Goal: Check status: Check status

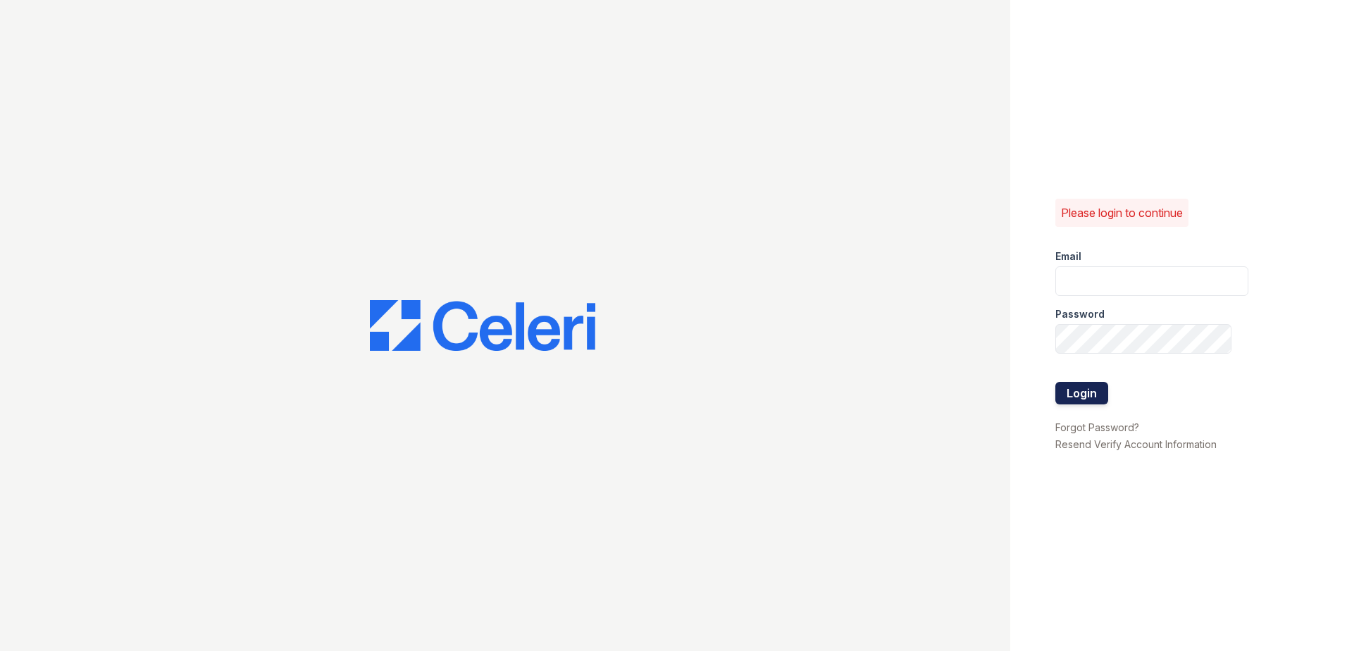
type input "arrivebrentwood@trinity-pm.com"
click at [1084, 394] on button "Login" at bounding box center [1082, 393] width 53 height 23
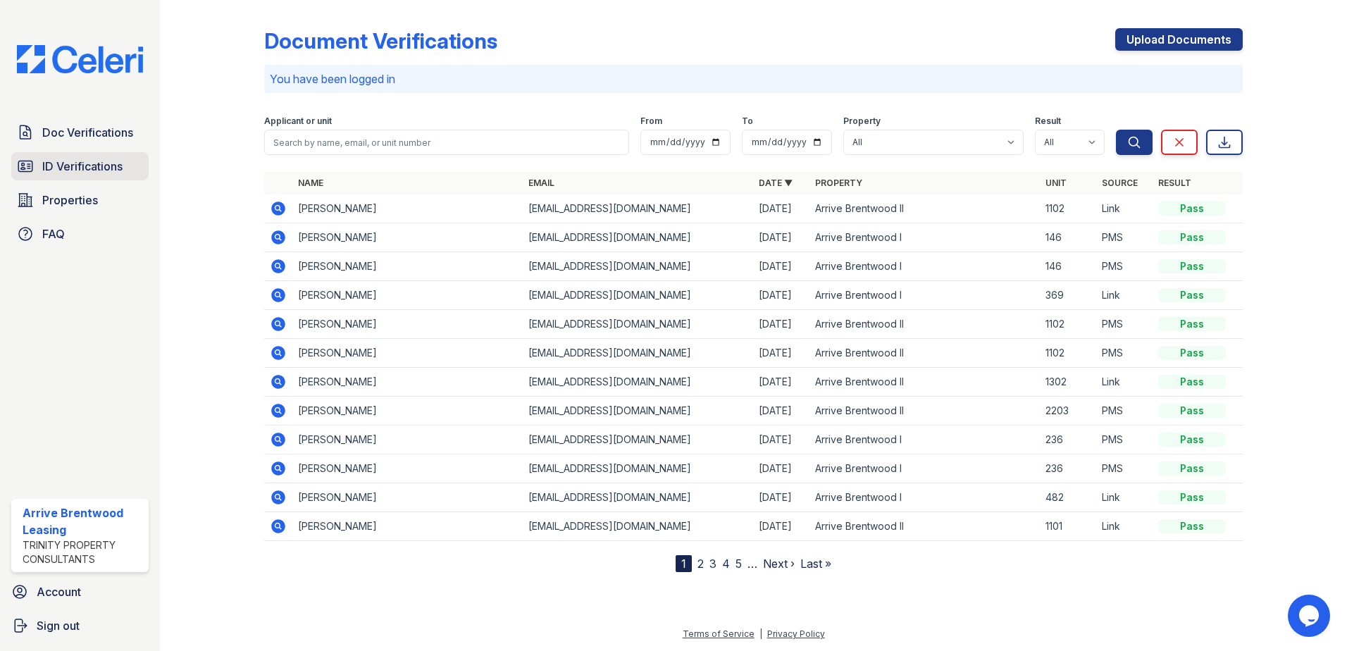
click at [62, 175] on span "ID Verifications" at bounding box center [82, 166] width 80 height 17
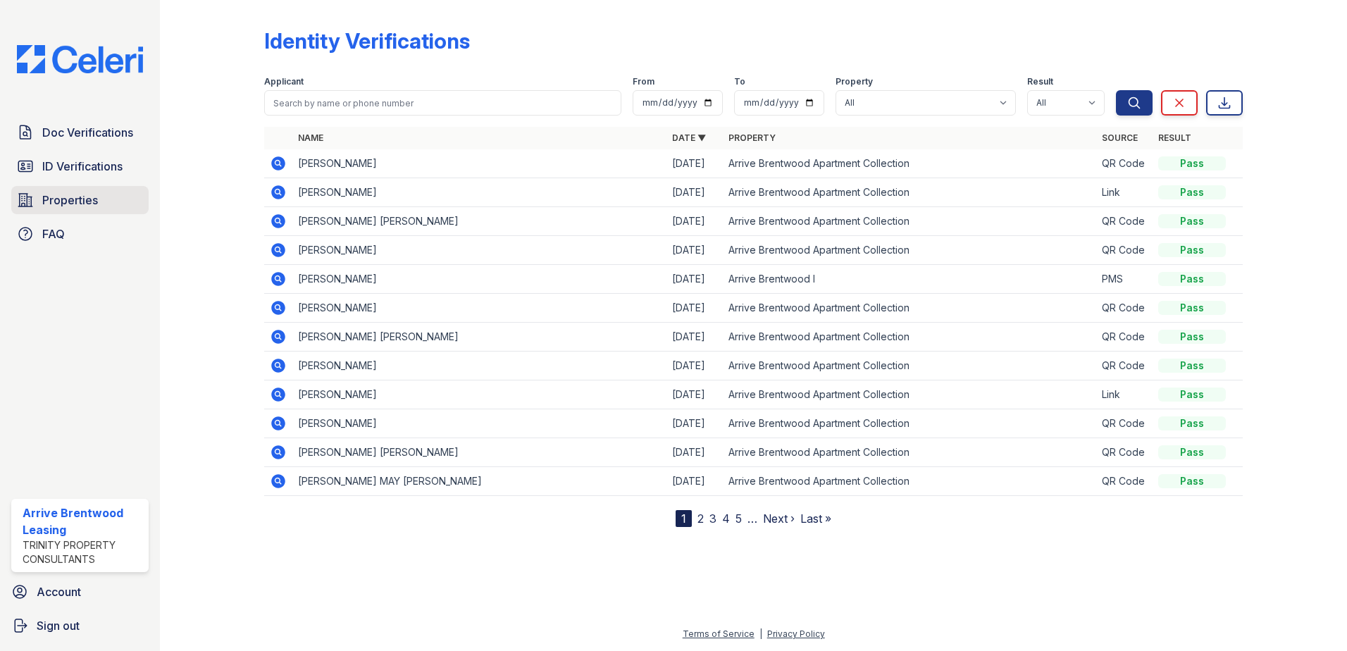
click at [67, 196] on span "Properties" at bounding box center [70, 200] width 56 height 17
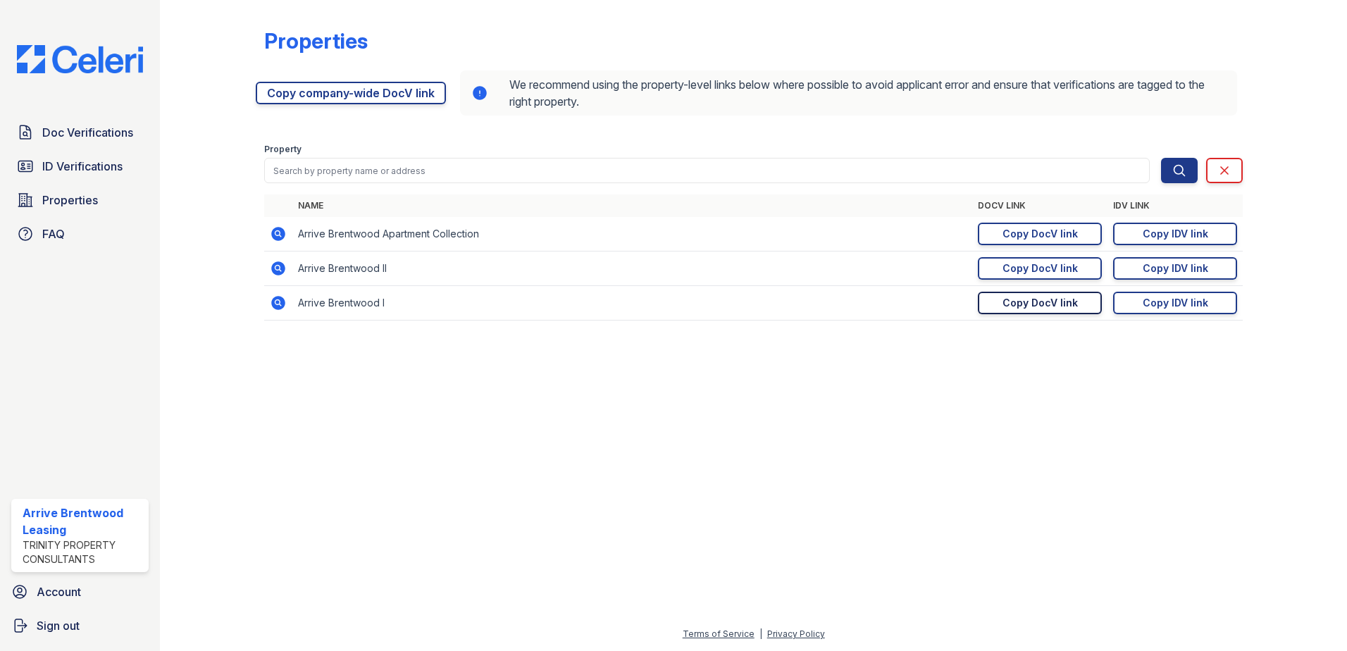
click at [1024, 302] on div "Copy DocV link" at bounding box center [1040, 303] width 75 height 14
click at [67, 163] on span "ID Verifications" at bounding box center [82, 166] width 80 height 17
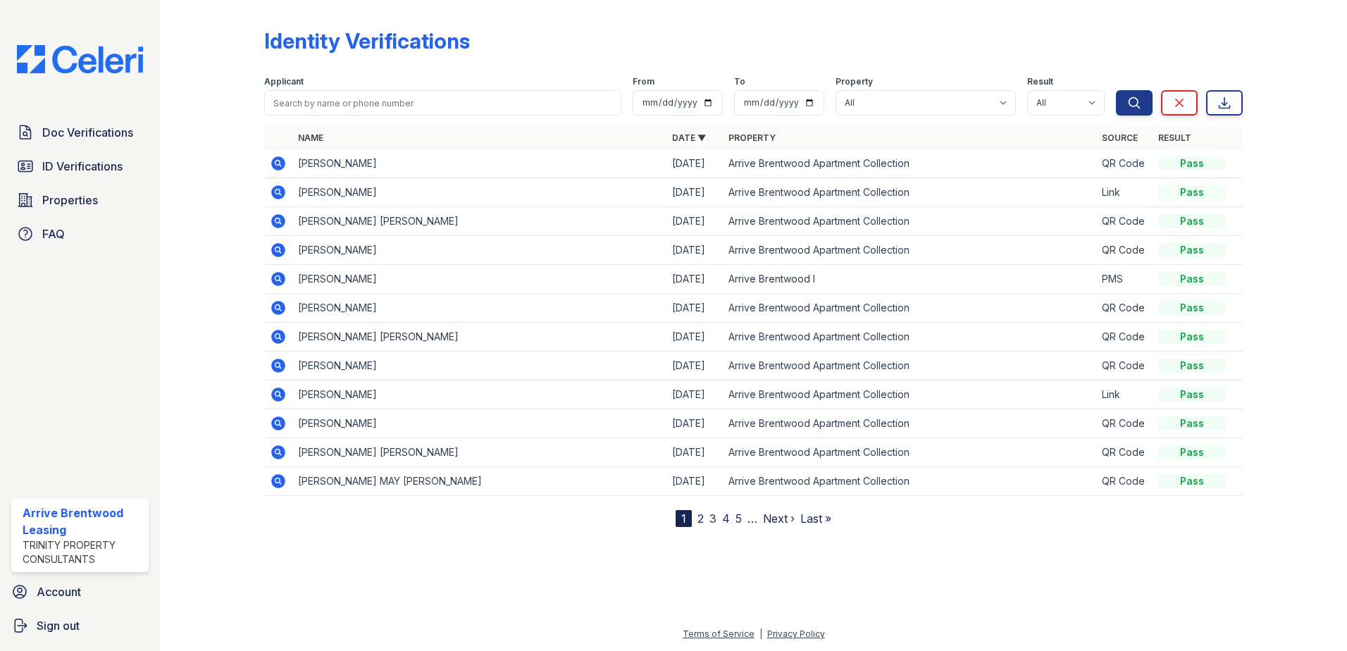
click at [277, 224] on icon at bounding box center [278, 221] width 14 height 14
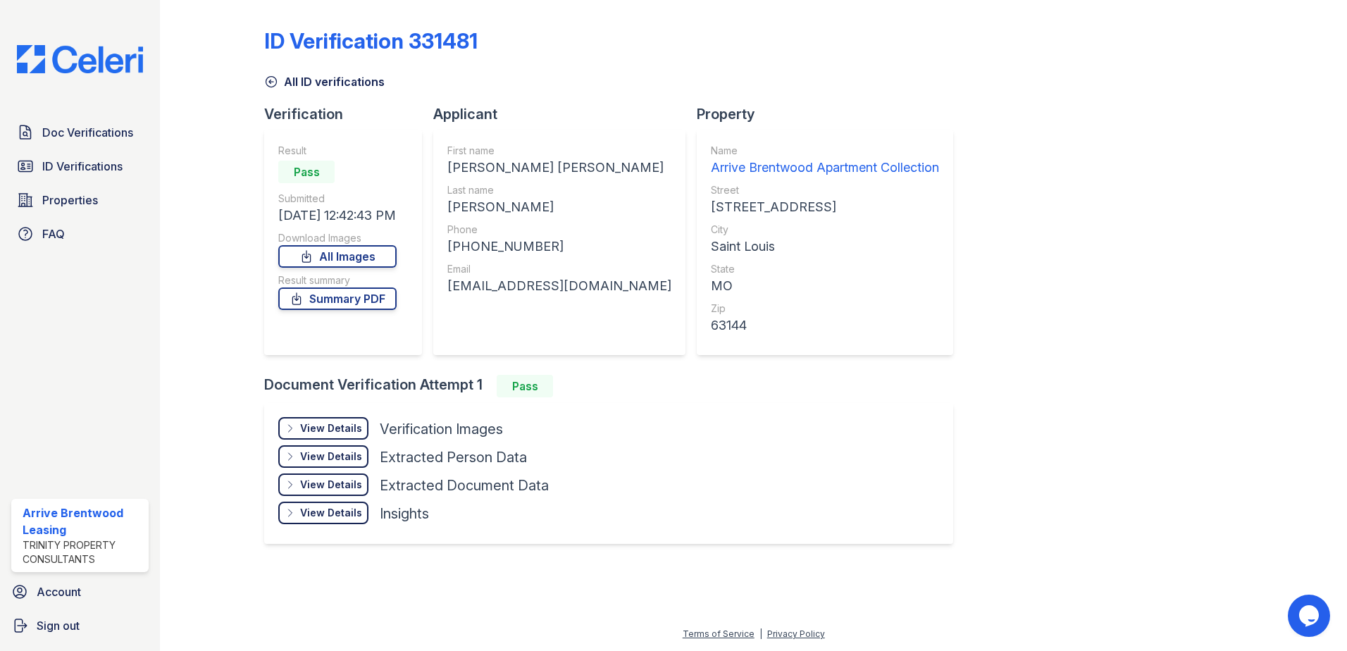
click at [335, 435] on div "View Details" at bounding box center [331, 428] width 62 height 14
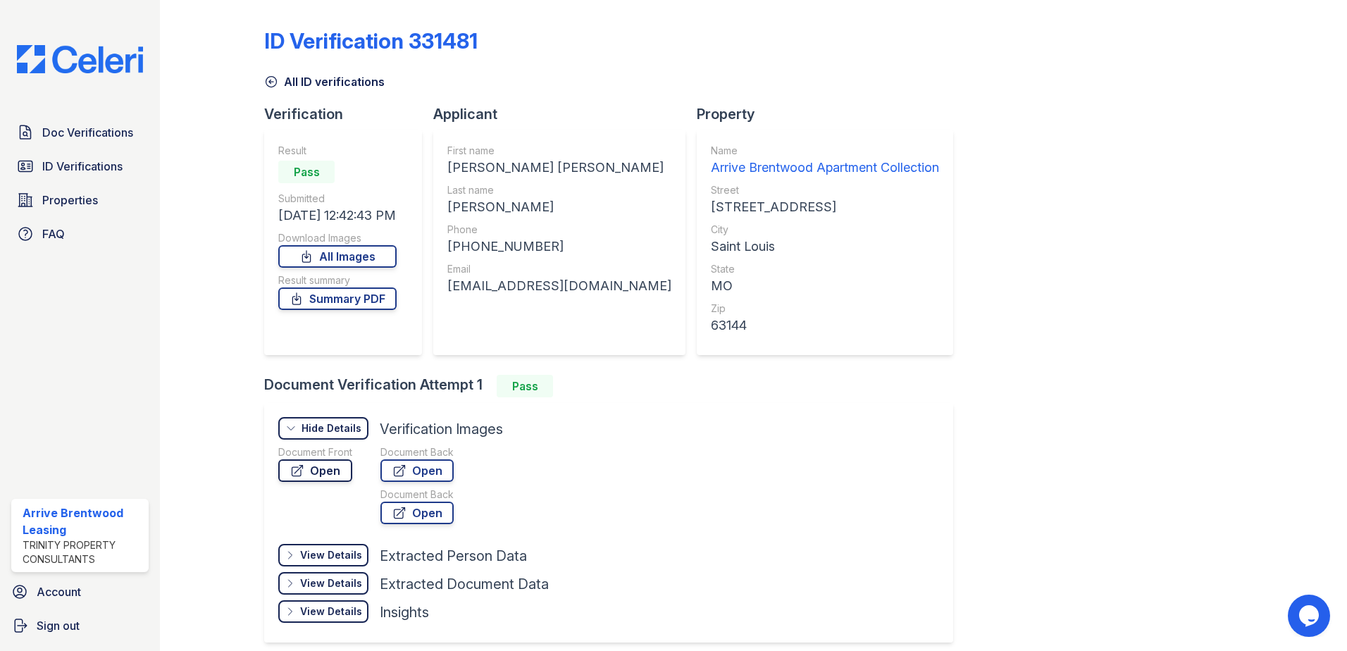
click at [335, 477] on link "Open" at bounding box center [315, 470] width 74 height 23
click at [342, 306] on link "Summary PDF" at bounding box center [337, 298] width 118 height 23
click at [89, 168] on span "ID Verifications" at bounding box center [82, 166] width 80 height 17
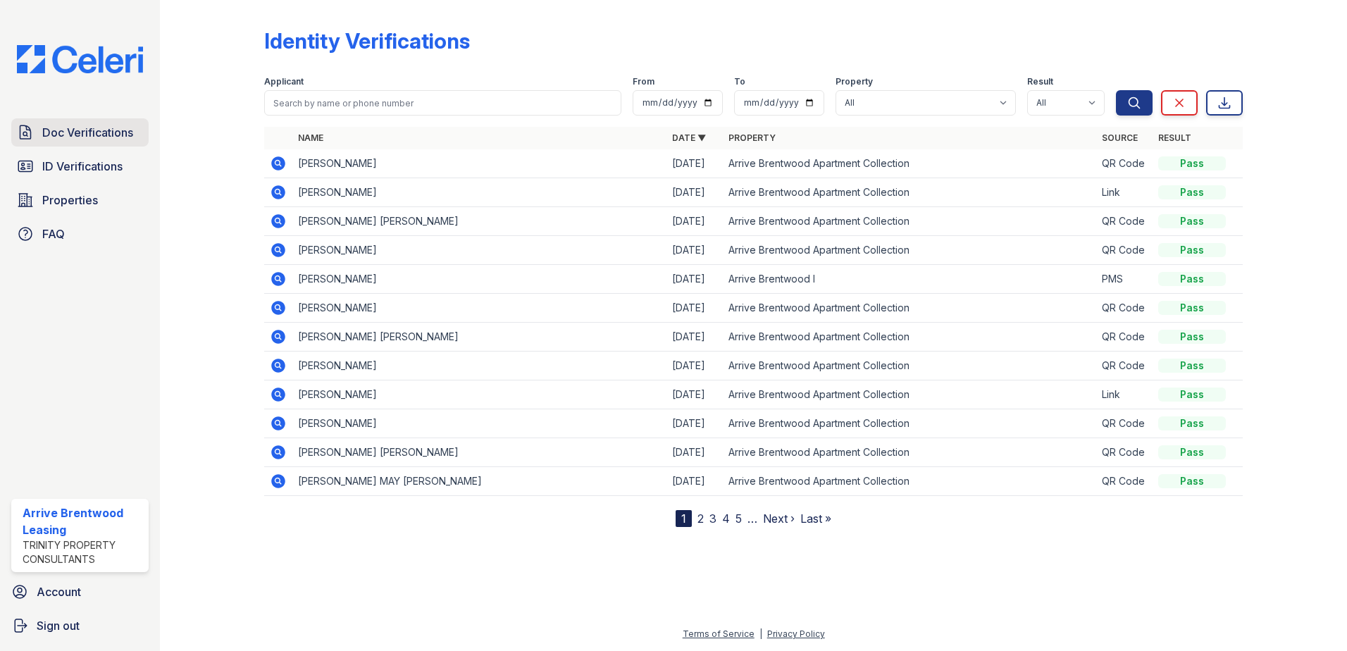
click at [94, 138] on span "Doc Verifications" at bounding box center [87, 132] width 91 height 17
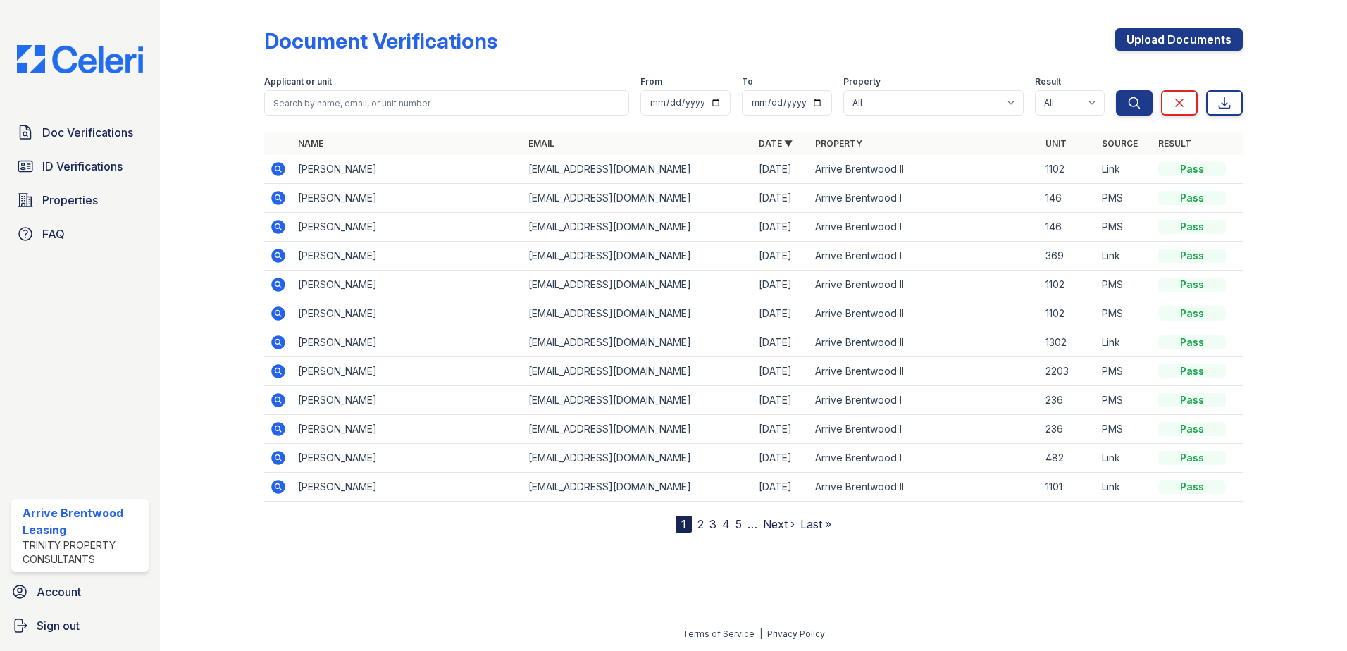
click at [698, 526] on link "2" at bounding box center [701, 524] width 6 height 14
click at [710, 524] on link "1" at bounding box center [708, 524] width 5 height 14
click at [103, 168] on span "ID Verifications" at bounding box center [82, 166] width 80 height 17
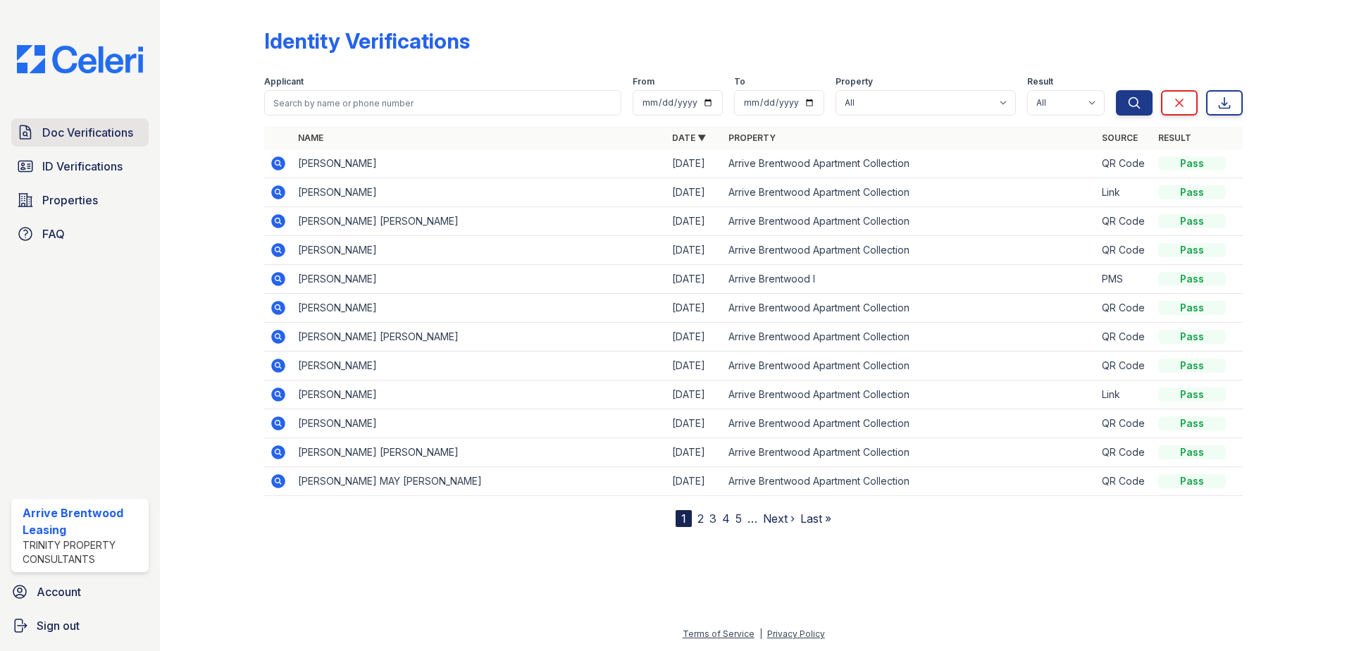
click at [106, 132] on span "Doc Verifications" at bounding box center [87, 132] width 91 height 17
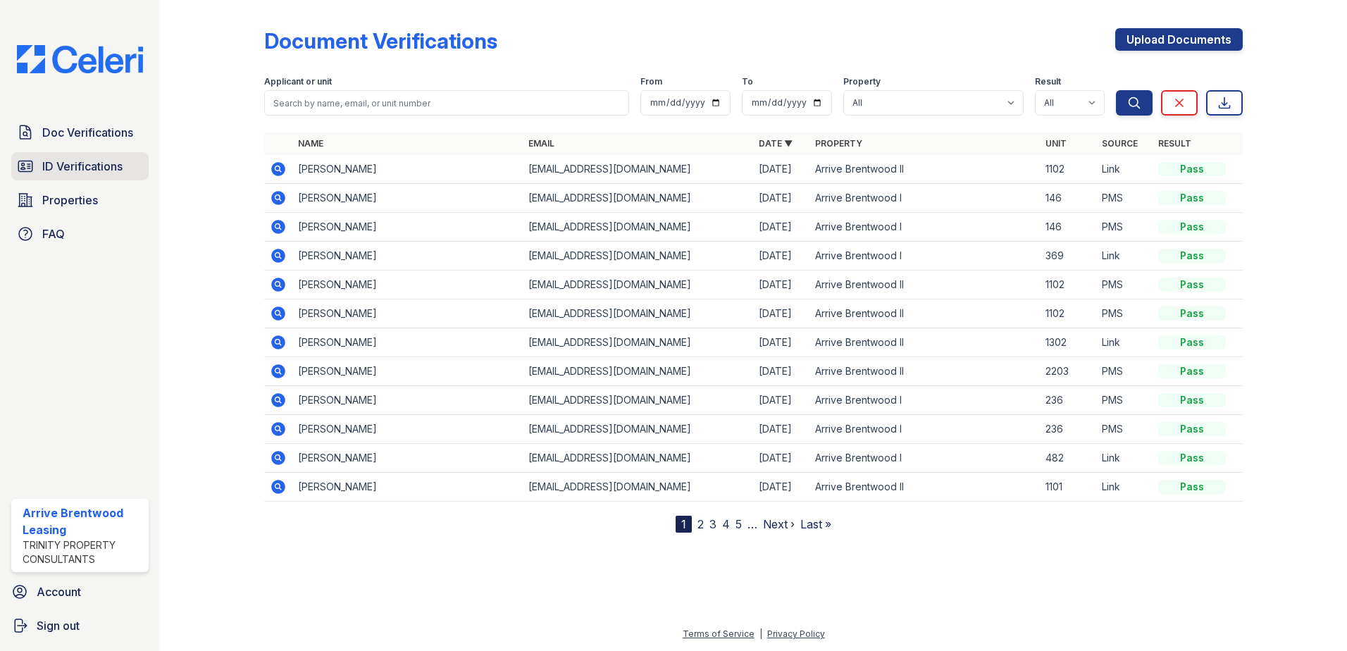
click at [109, 157] on link "ID Verifications" at bounding box center [79, 166] width 137 height 28
